Goal: Task Accomplishment & Management: Use online tool/utility

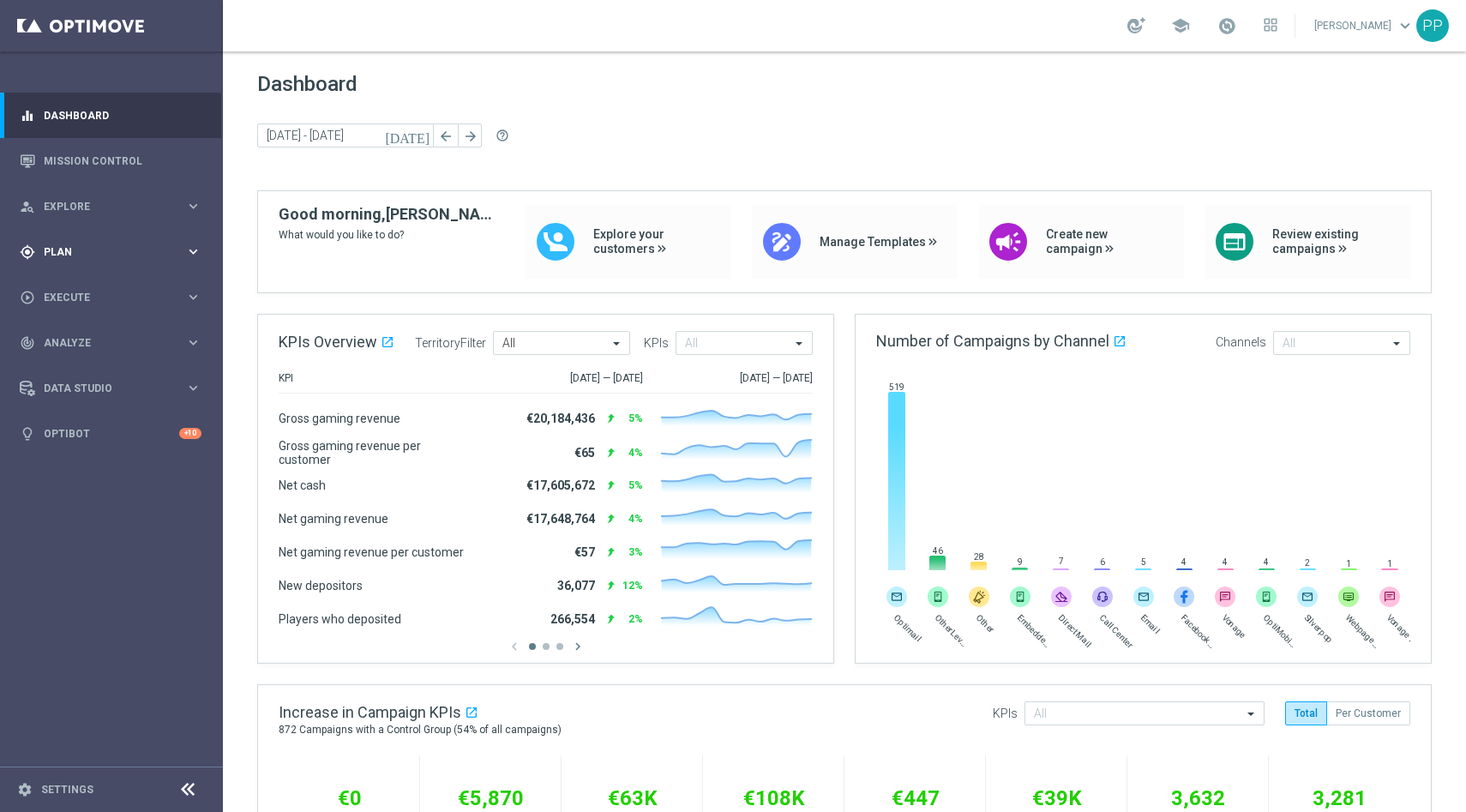
click at [186, 247] on icon "keyboard_arrow_right" at bounding box center [194, 252] width 16 height 16
click at [103, 287] on link "Target Groups" at bounding box center [111, 287] width 134 height 14
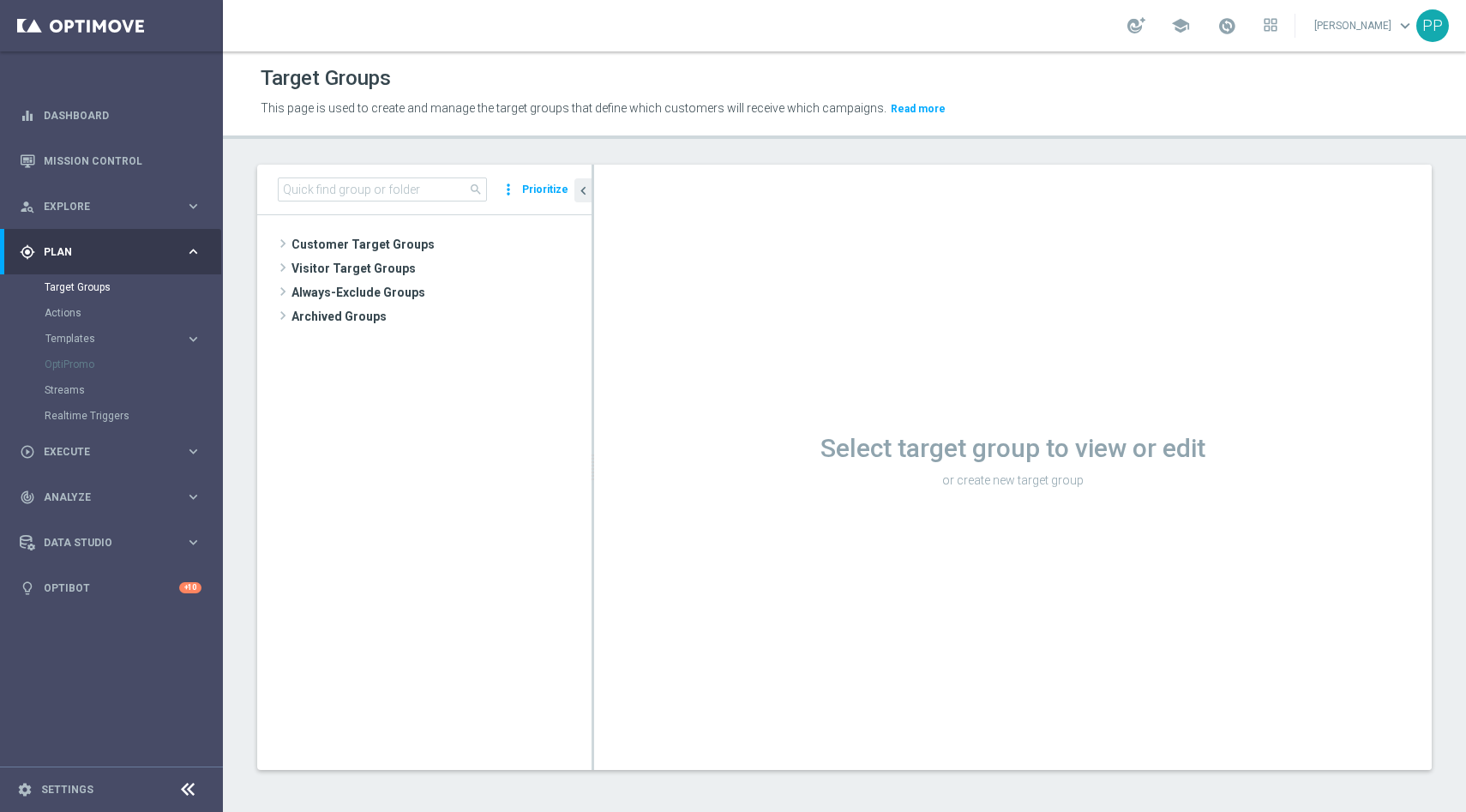
click at [102, 381] on div "Streams" at bounding box center [132, 390] width 177 height 25
click at [78, 390] on link "Streams" at bounding box center [111, 389] width 134 height 14
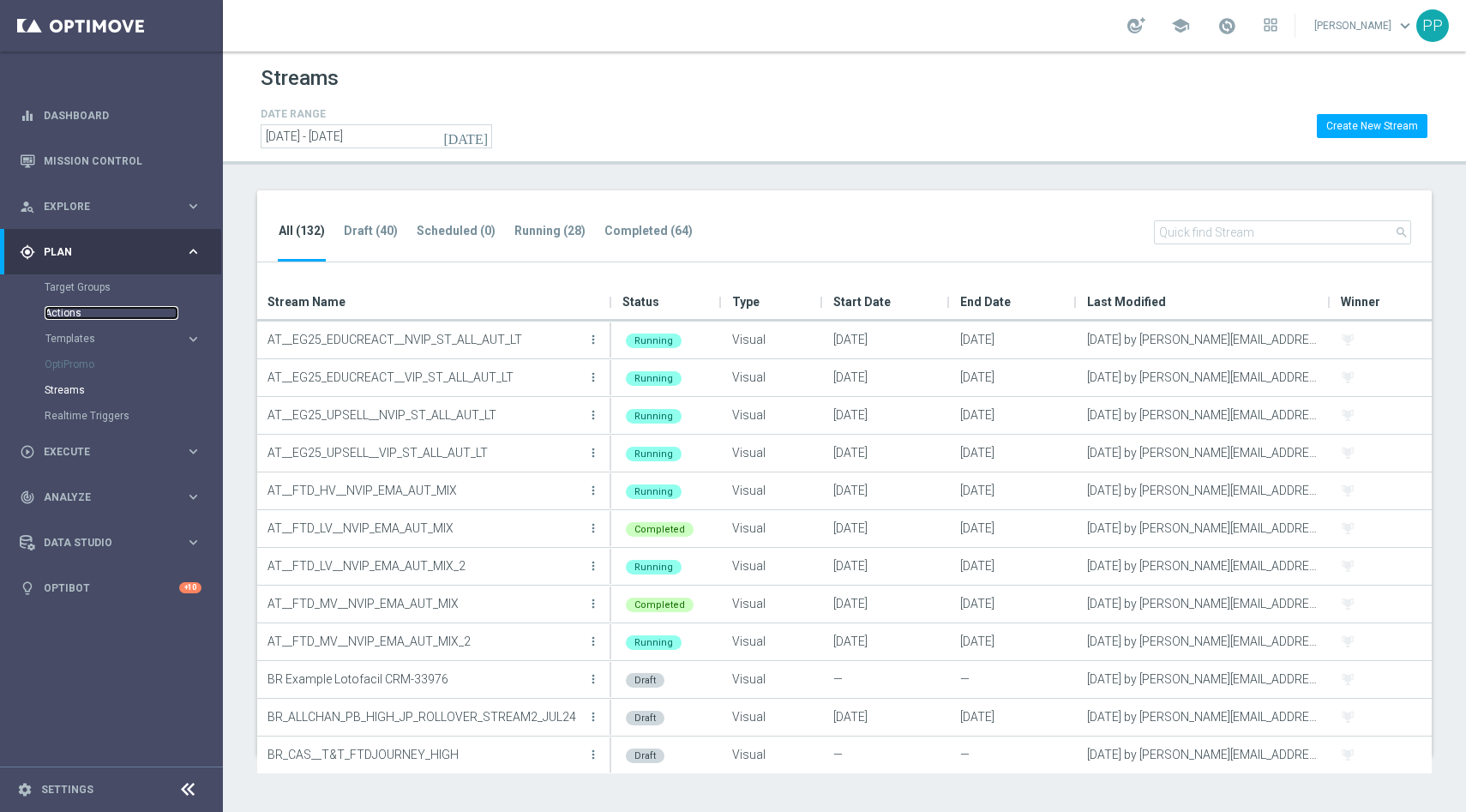
click at [79, 317] on link "Actions" at bounding box center [111, 312] width 134 height 14
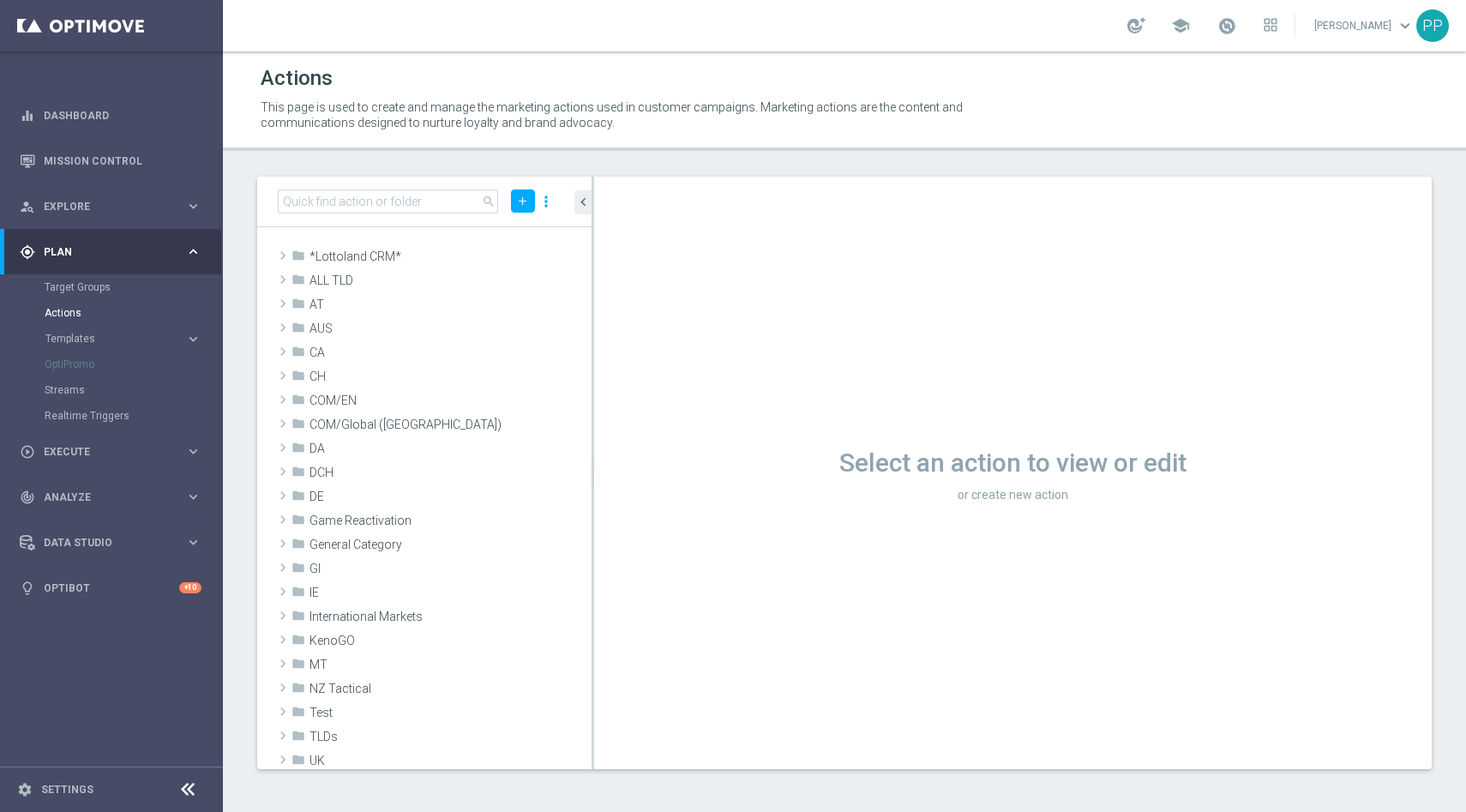
click at [198, 252] on icon "keyboard_arrow_right" at bounding box center [194, 252] width 16 height 16
click at [193, 291] on icon "keyboard_arrow_right" at bounding box center [194, 297] width 16 height 16
click at [103, 331] on link "Campaign Builder" at bounding box center [111, 332] width 134 height 14
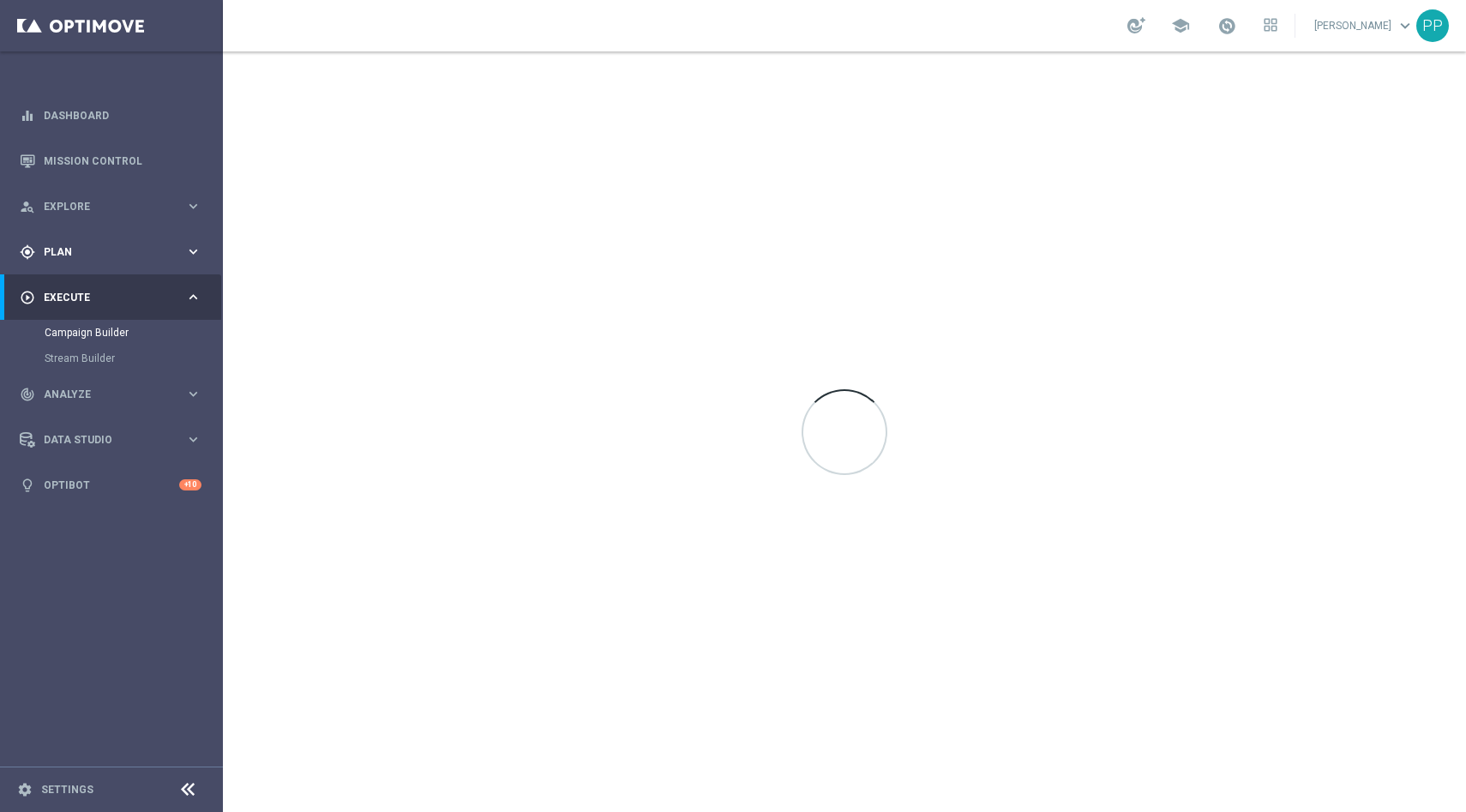
click at [97, 257] on div "gps_fixed Plan" at bounding box center [102, 252] width 166 height 15
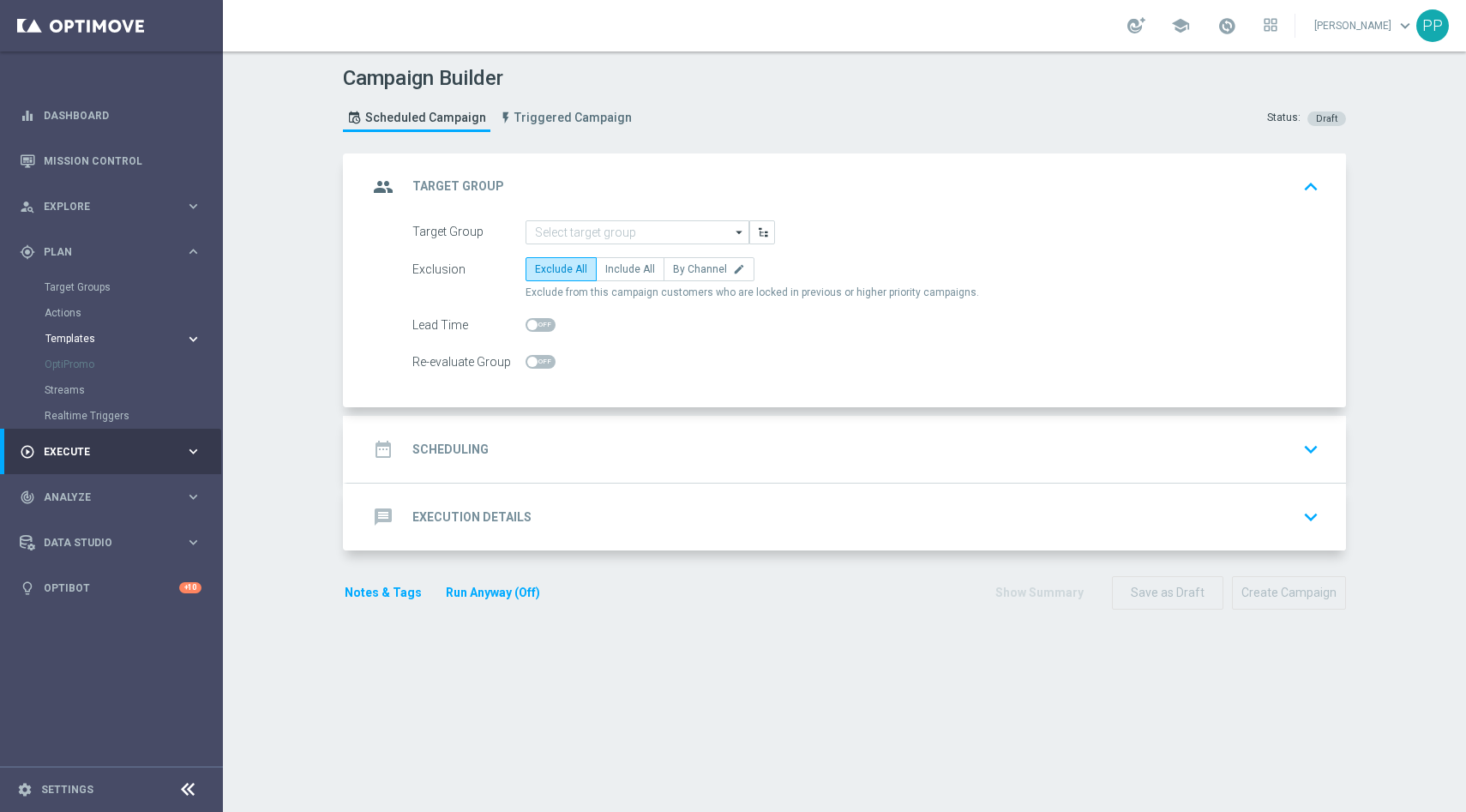
click at [82, 337] on span "Templates" at bounding box center [106, 338] width 122 height 10
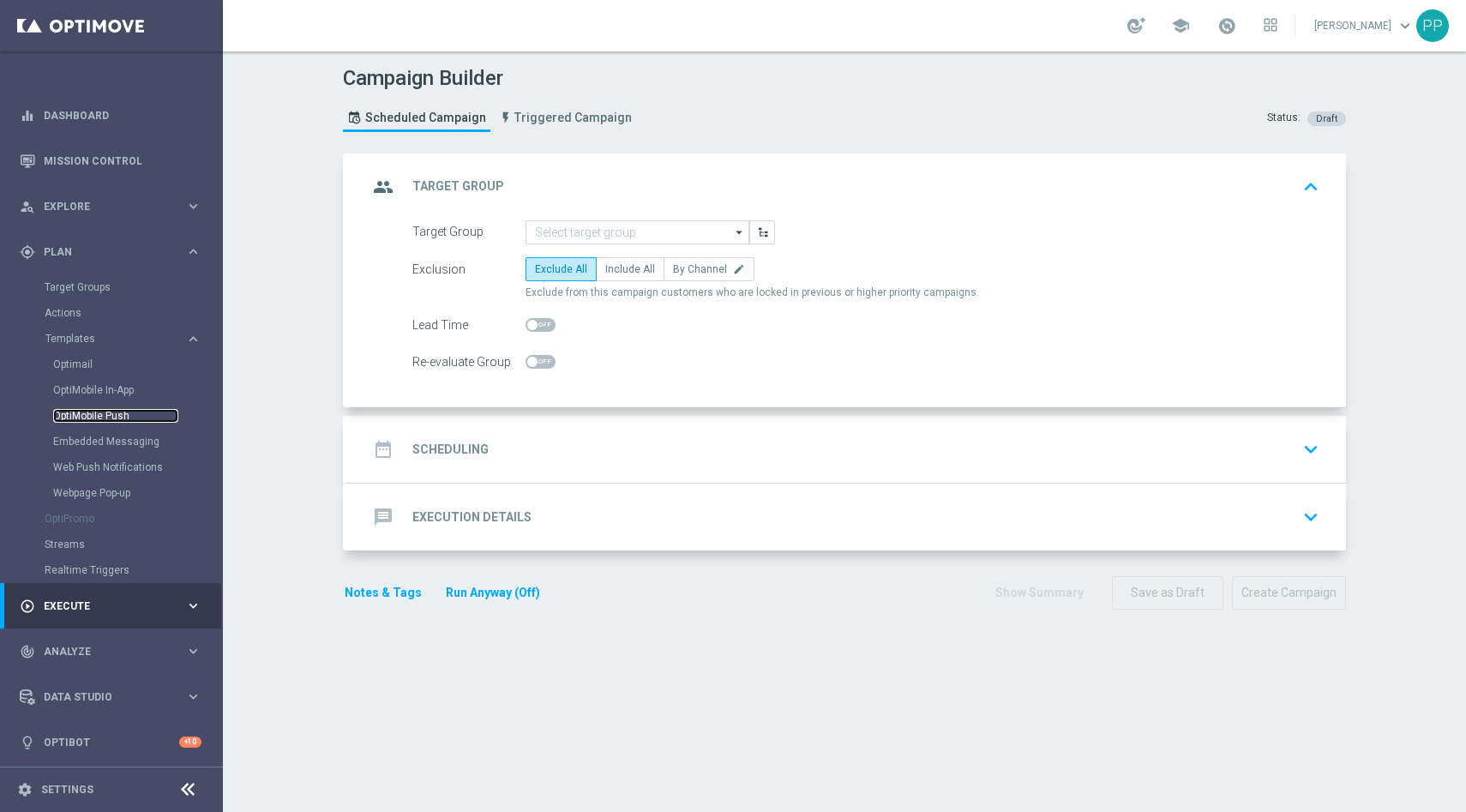
click at [120, 413] on link "OptiMobile Push" at bounding box center [116, 416] width 125 height 14
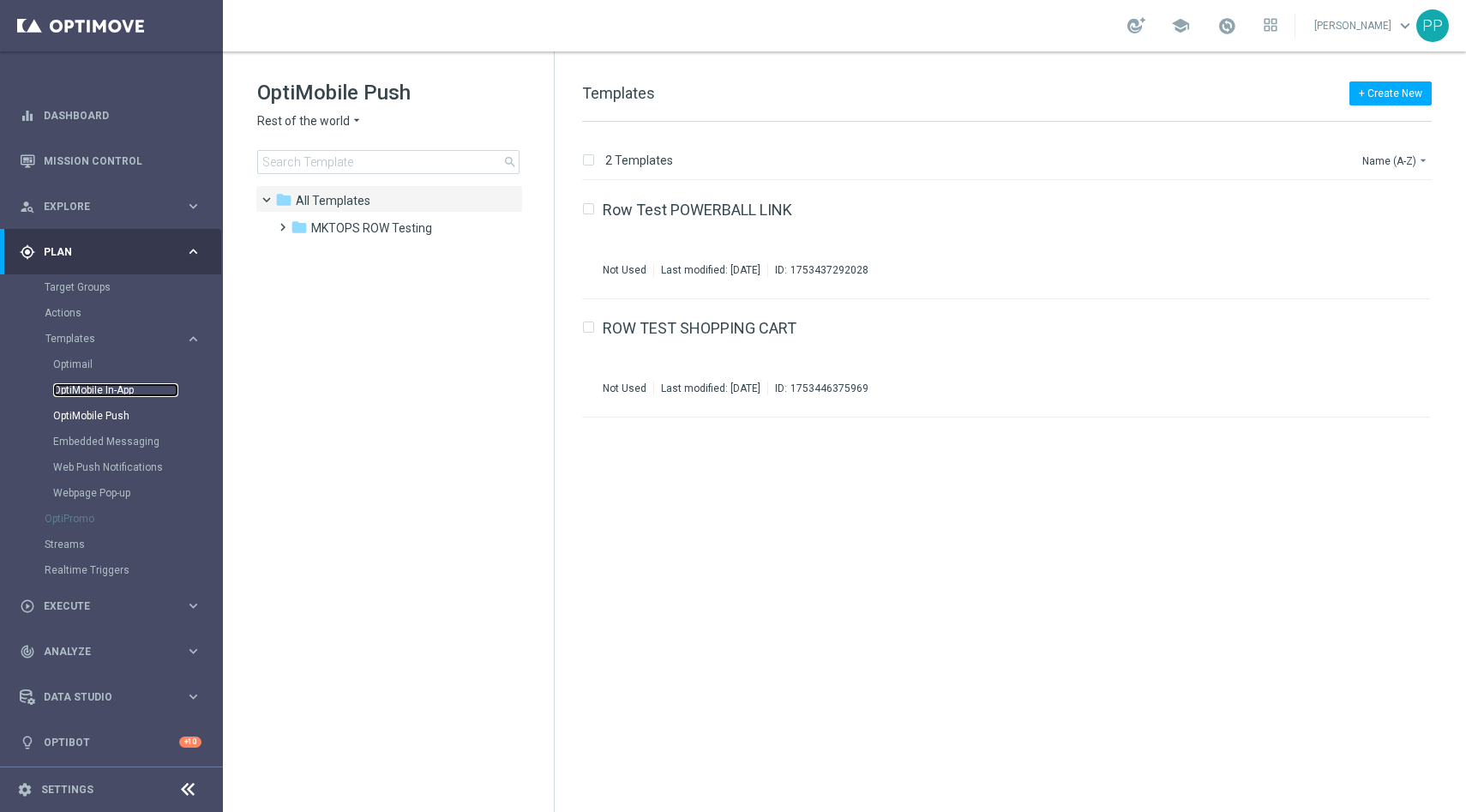
click at [115, 394] on link "OptiMobile In-App" at bounding box center [116, 389] width 125 height 14
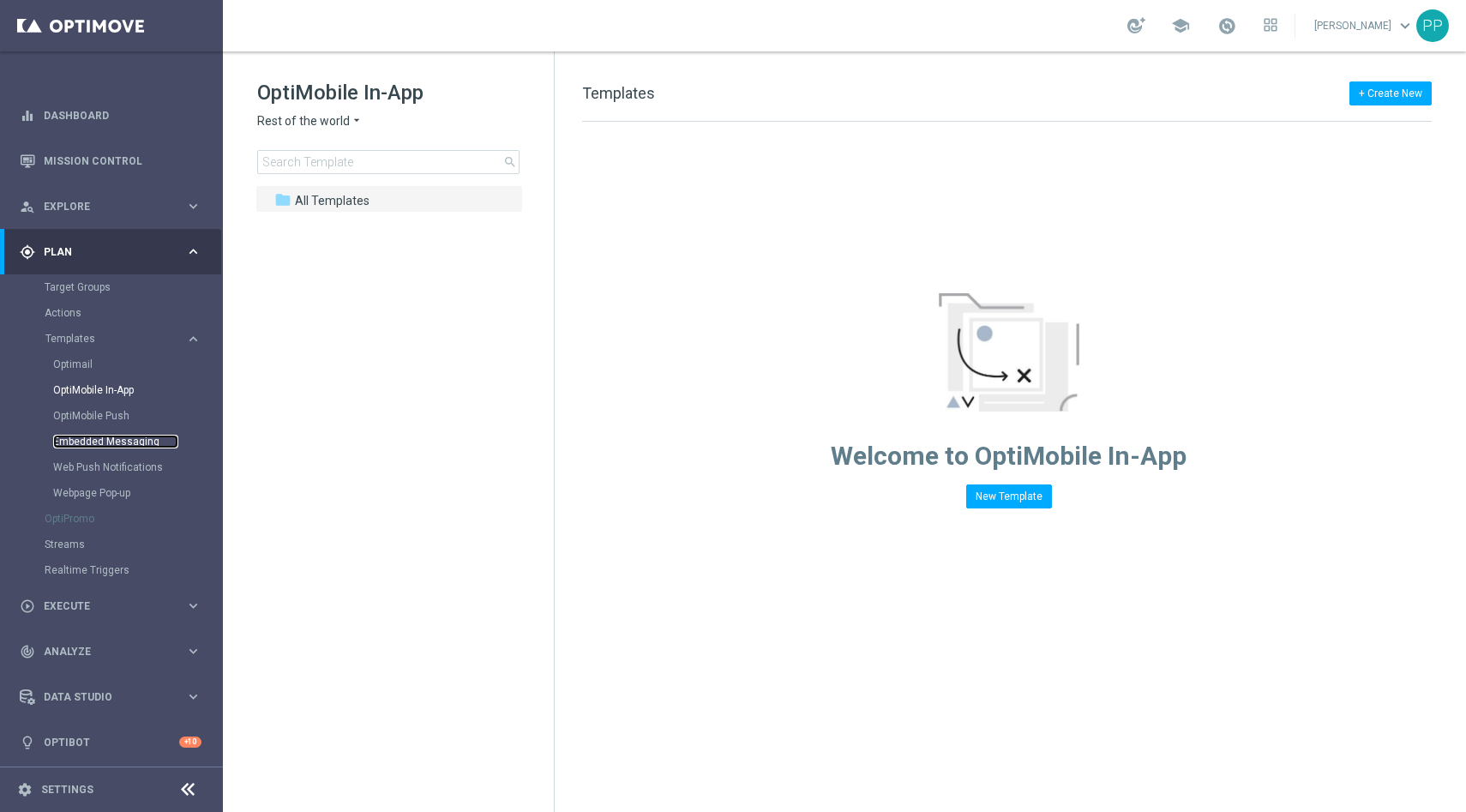
click at [115, 440] on link "Embedded Messaging" at bounding box center [116, 441] width 125 height 14
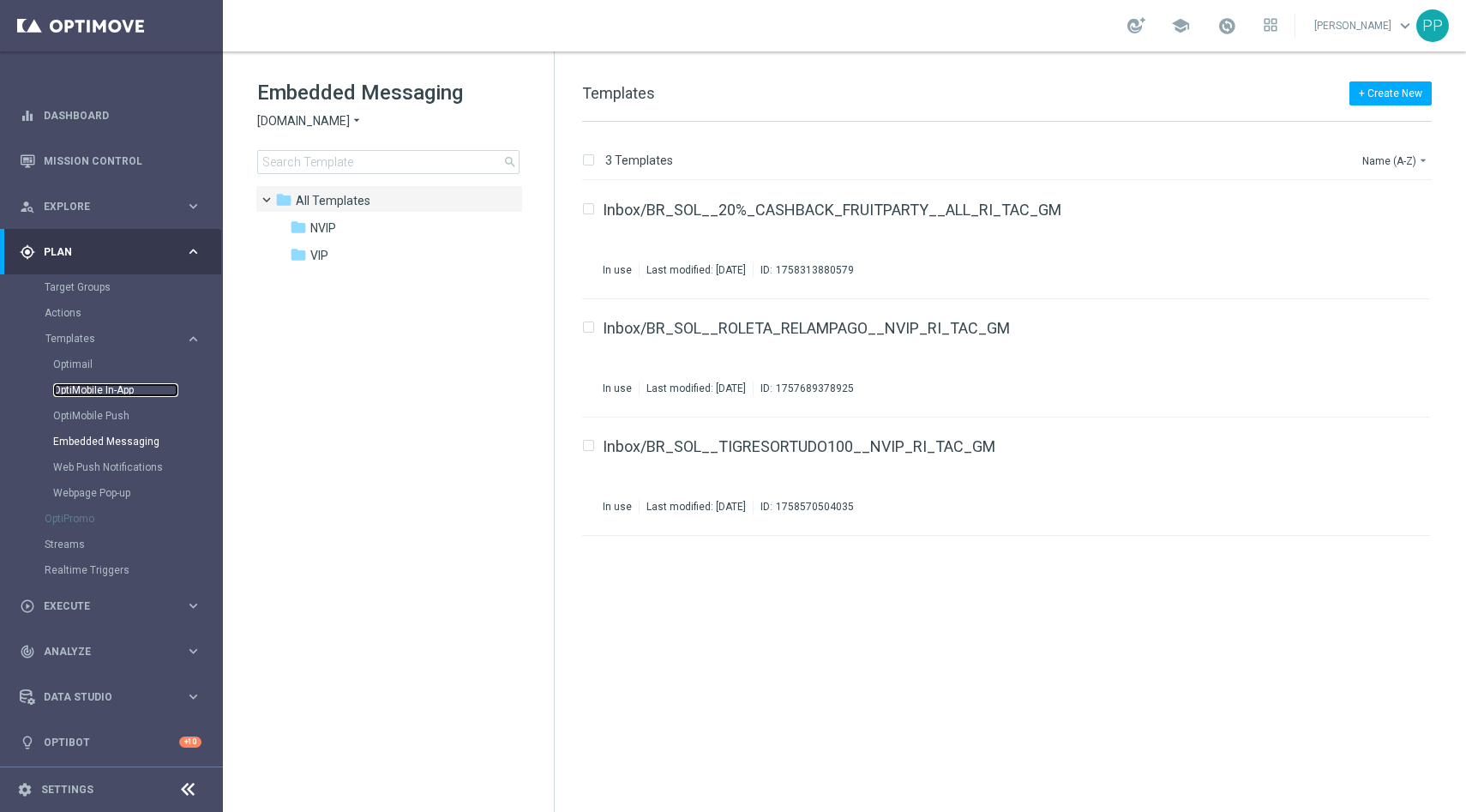
click at [122, 394] on link "OptiMobile In-App" at bounding box center [116, 389] width 125 height 14
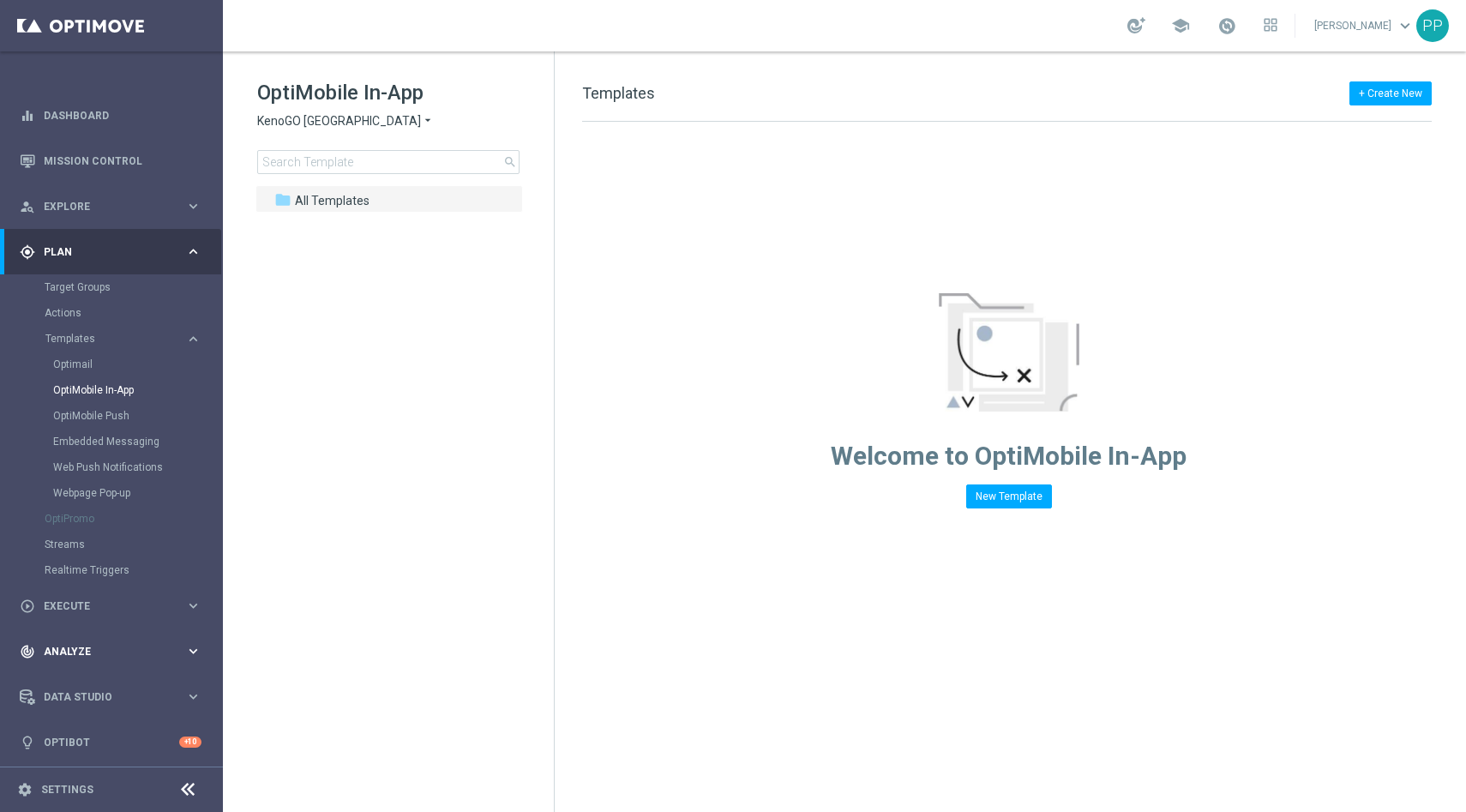
click at [187, 647] on icon "keyboard_arrow_right" at bounding box center [194, 651] width 16 height 16
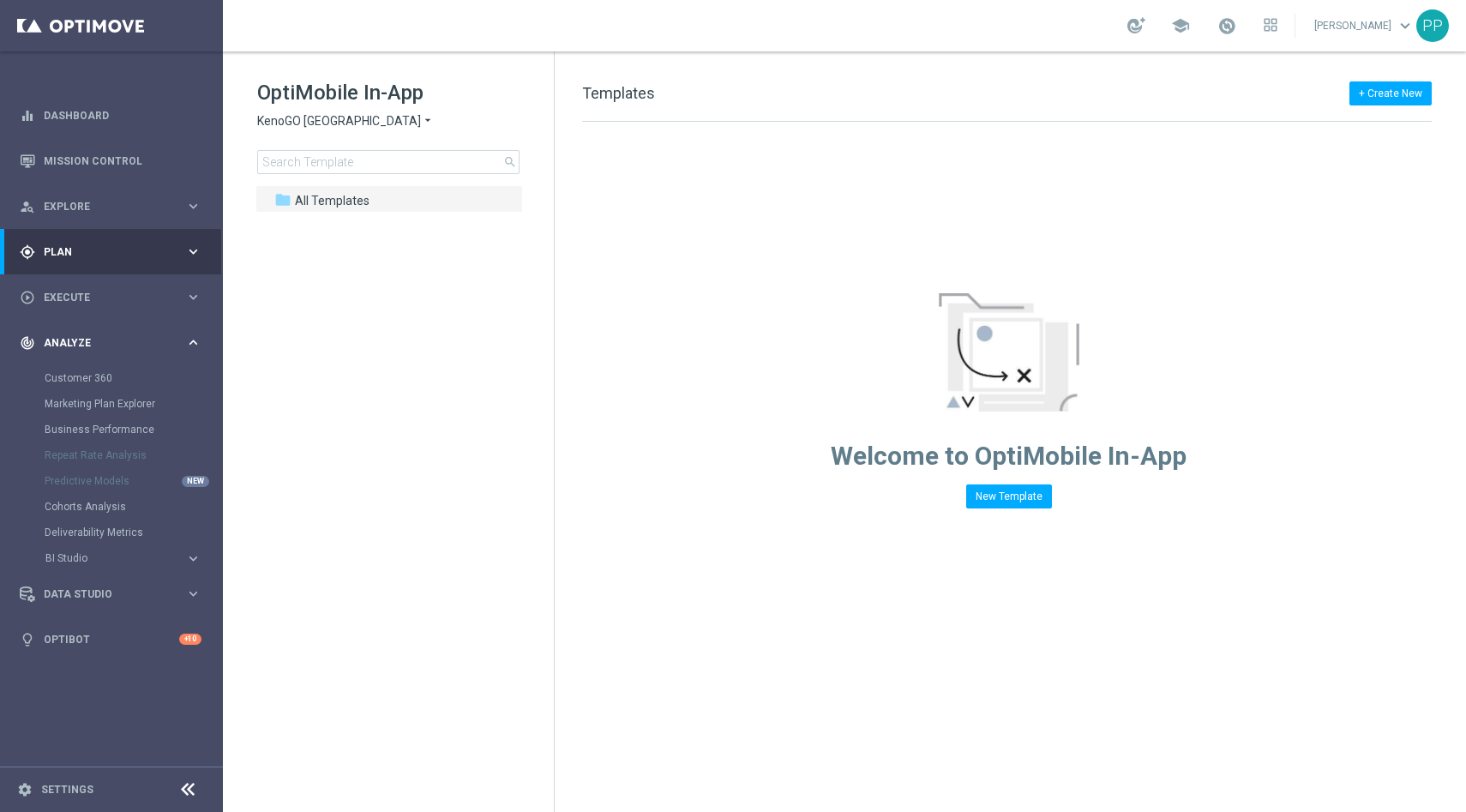
click at [198, 344] on icon "keyboard_arrow_right" at bounding box center [194, 342] width 16 height 16
click at [197, 248] on icon "keyboard_arrow_right" at bounding box center [194, 252] width 16 height 16
